Goal: Navigation & Orientation: Find specific page/section

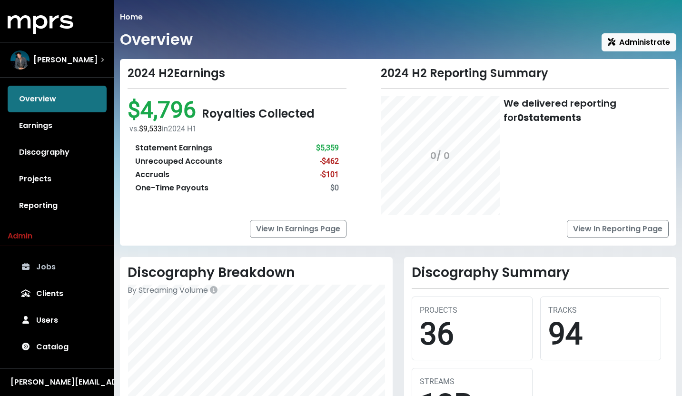
click at [57, 270] on link "Jobs" at bounding box center [57, 267] width 99 height 27
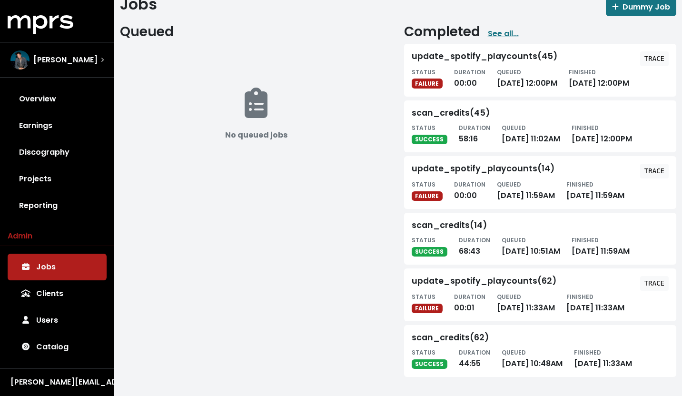
scroll to position [79, 0]
click at [657, 167] on tt "TRACE" at bounding box center [655, 171] width 20 height 8
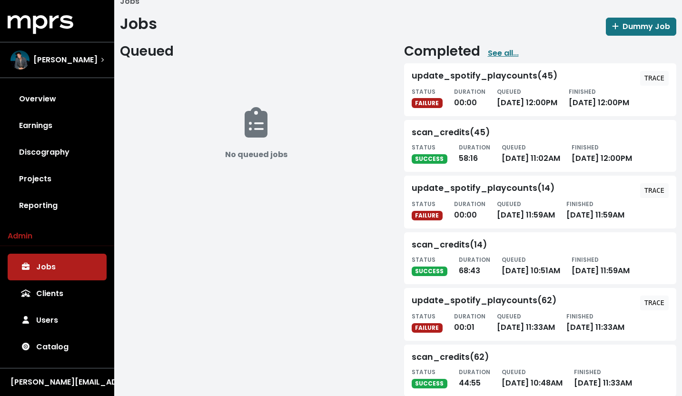
scroll to position [17, 0]
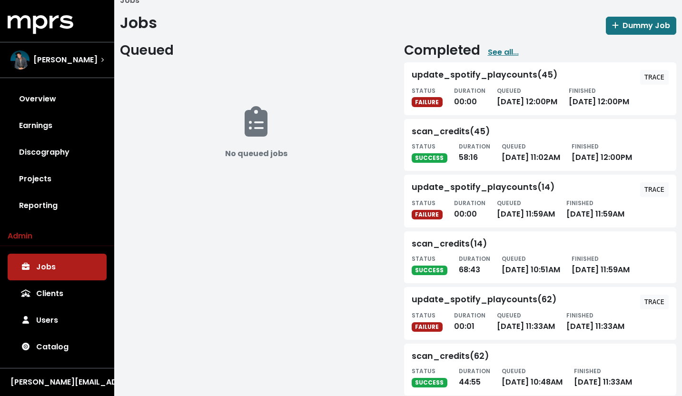
click at [647, 193] on tt "TRACE" at bounding box center [655, 190] width 20 height 8
click at [655, 78] on tt "TRACE" at bounding box center [655, 77] width 20 height 8
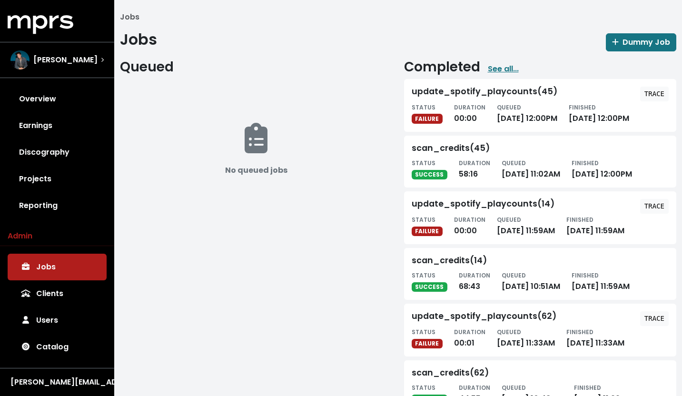
scroll to position [104, 0]
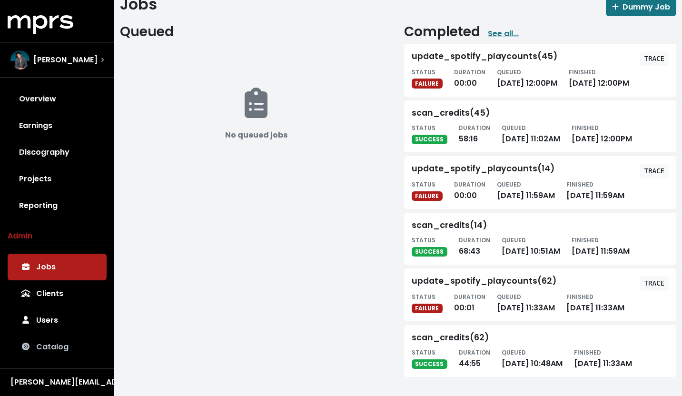
click at [59, 350] on link "Catalog" at bounding box center [57, 347] width 99 height 27
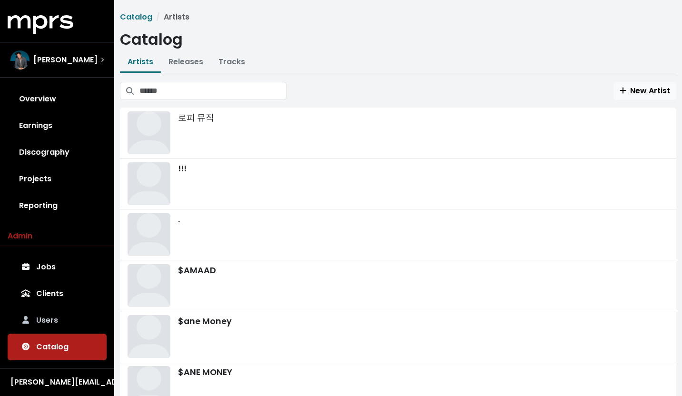
click at [57, 318] on link "Users" at bounding box center [57, 320] width 99 height 27
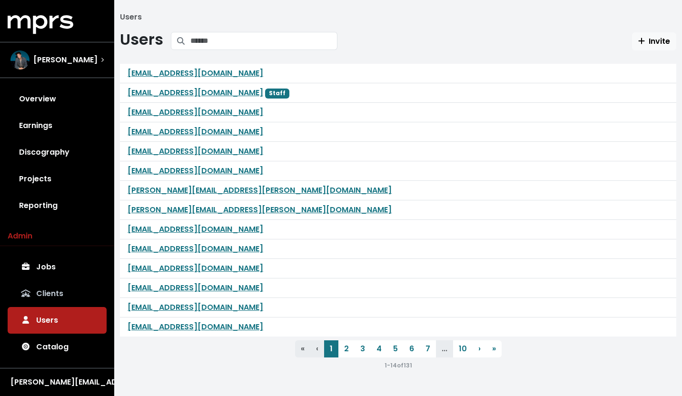
click at [51, 296] on link "Clients" at bounding box center [57, 293] width 99 height 27
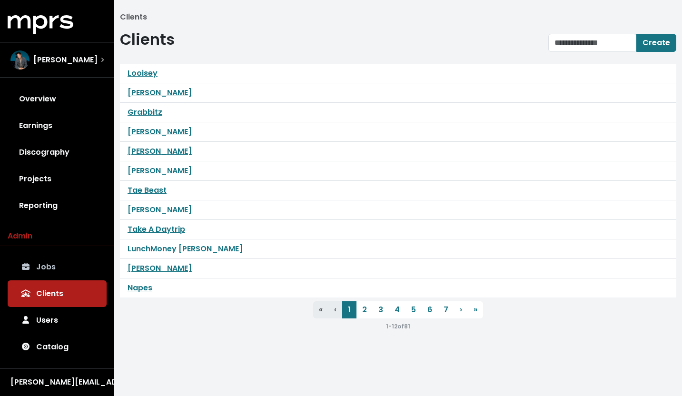
click at [49, 267] on link "Jobs" at bounding box center [57, 267] width 99 height 27
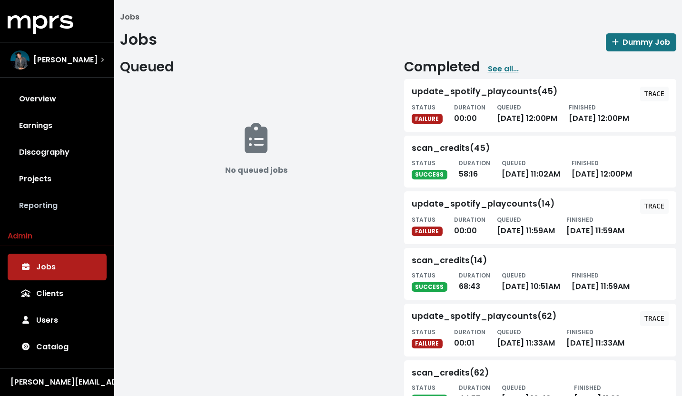
click at [48, 207] on link "Reporting" at bounding box center [57, 205] width 99 height 27
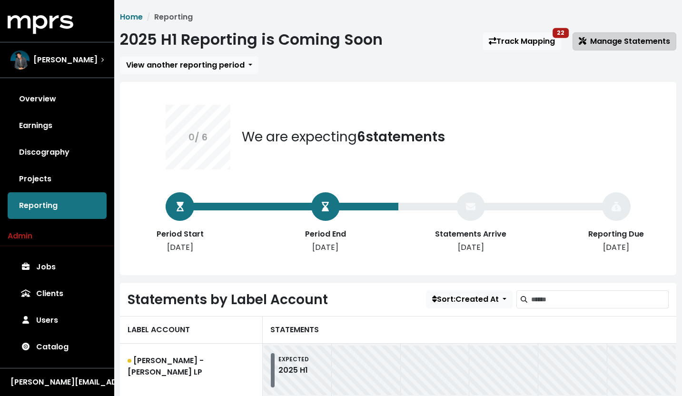
click at [602, 45] on span "Manage Statements" at bounding box center [624, 41] width 91 height 11
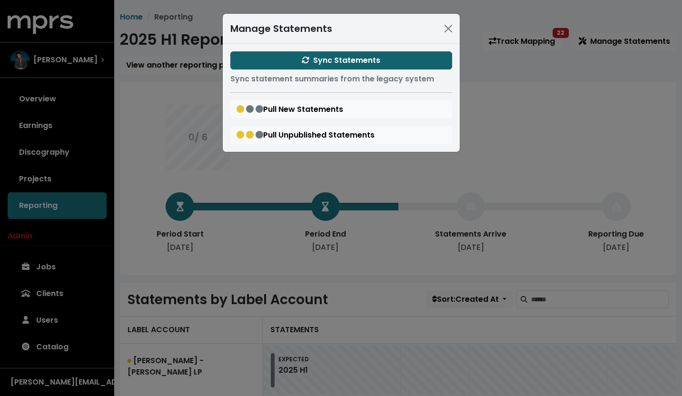
click at [347, 63] on span "Sync Statements" at bounding box center [341, 60] width 79 height 11
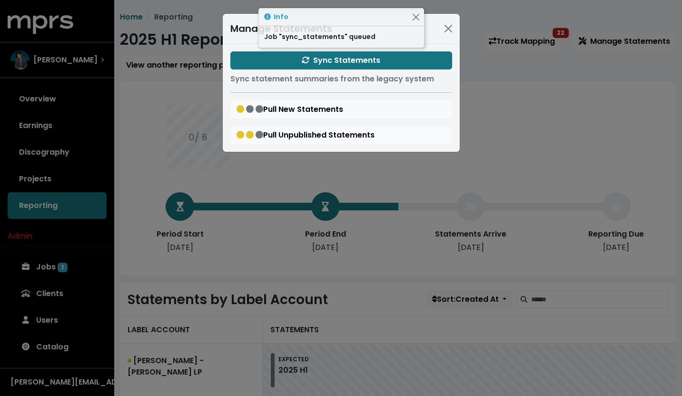
click at [71, 281] on div "Manage Statements Sync Statements Sync statement summaries from the legacy syst…" at bounding box center [341, 198] width 682 height 396
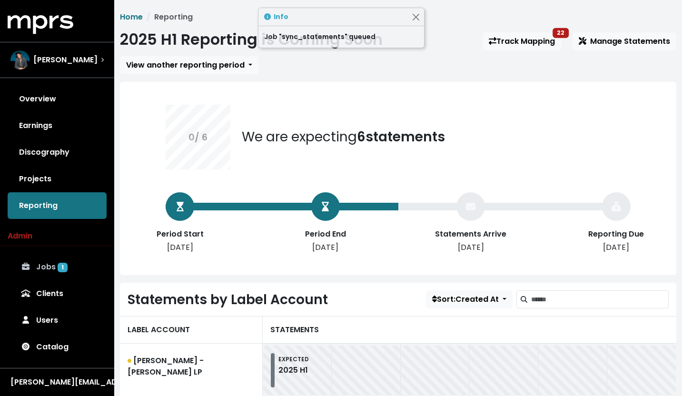
click at [60, 265] on span "1" at bounding box center [63, 268] width 10 height 10
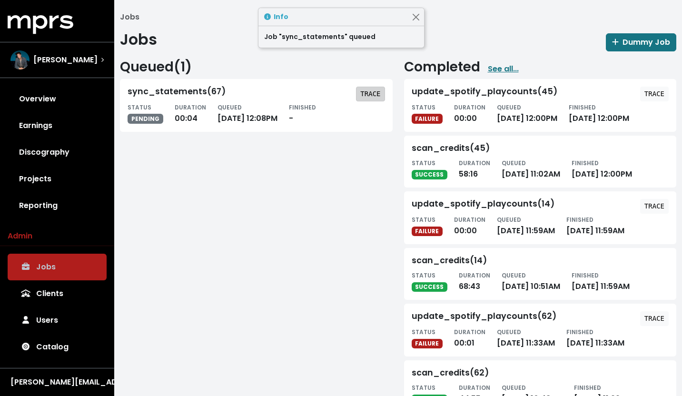
click at [368, 95] on tt "TRACE" at bounding box center [370, 94] width 20 height 8
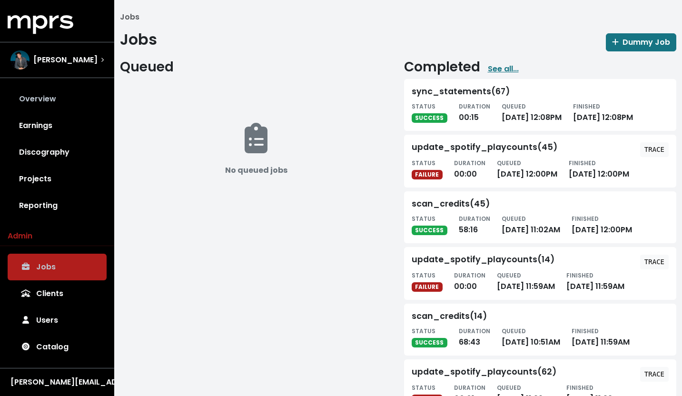
click at [53, 94] on link "Overview" at bounding box center [57, 99] width 99 height 27
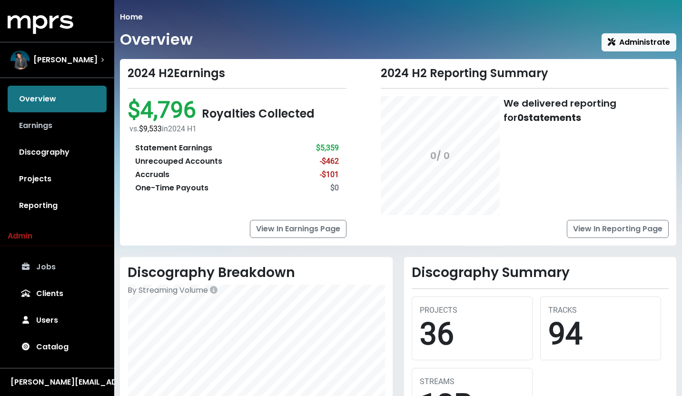
click at [71, 127] on link "Earnings" at bounding box center [57, 125] width 99 height 27
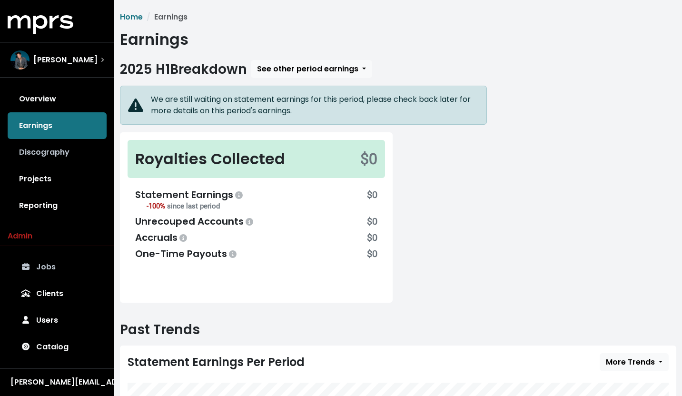
click at [75, 152] on link "Discography" at bounding box center [57, 152] width 99 height 27
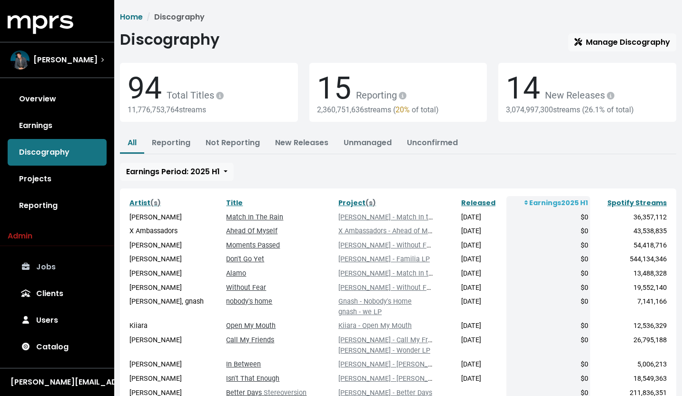
click at [57, 258] on link "Jobs" at bounding box center [57, 267] width 99 height 27
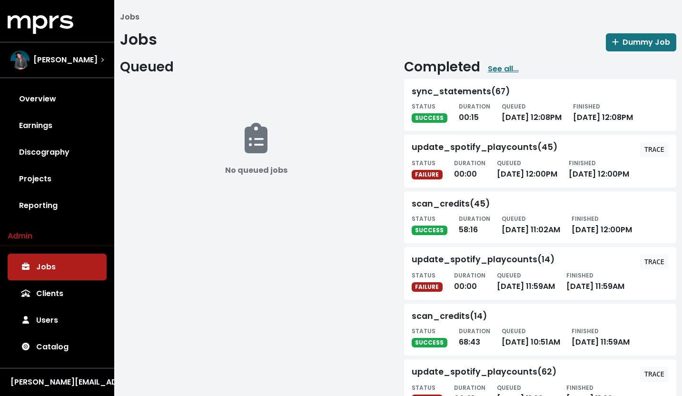
click at [652, 153] on tt "TRACE" at bounding box center [655, 150] width 20 height 8
